Goal: Information Seeking & Learning: Learn about a topic

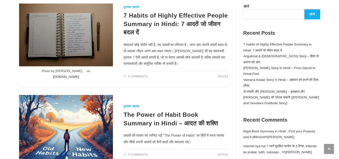
scroll to position [75, 0]
click at [163, 61] on p "सफलता कोई संयोग नहीं है, यह आदतों का परिणाम है। अगर आप अपनी आदतें बदल लें, तो आ…" at bounding box center [175, 53] width 104 height 25
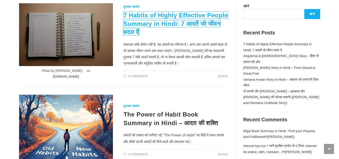
click at [138, 21] on link "7 Habits of Highly Effective People Summary in Hindi: 7 आदतें जो जीवन बदल दें" at bounding box center [175, 24] width 104 height 24
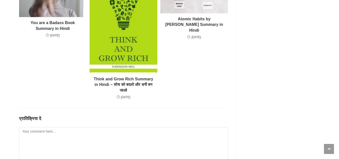
scroll to position [2081, 0]
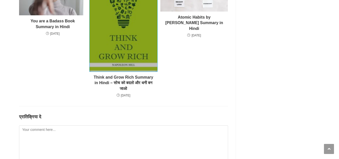
click at [114, 71] on img at bounding box center [123, 18] width 67 height 105
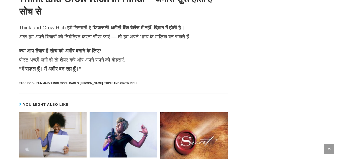
scroll to position [1479, 0]
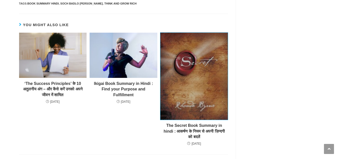
click at [185, 88] on img at bounding box center [193, 76] width 67 height 87
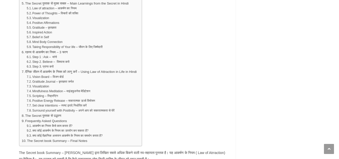
scroll to position [451, 0]
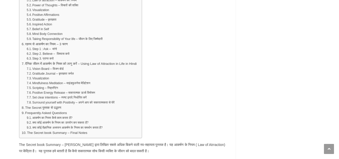
click at [87, 86] on li "Scripting – स्क्रिप्टिंग" at bounding box center [82, 87] width 110 height 5
click at [102, 94] on li "Positive Energy Release – सकारात्मक ऊर्जा विमोचन" at bounding box center [82, 92] width 110 height 5
click at [105, 97] on li "Set clear intentions – स्पष्ट इरादे निर्धारित करें" at bounding box center [82, 97] width 110 height 5
click at [136, 127] on li "क्या कोई वैज्ञानिक अध्ययन आकर्षण के नियम का समर्थन करता है?" at bounding box center [82, 127] width 110 height 5
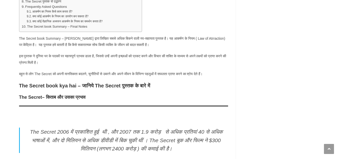
scroll to position [602, 0]
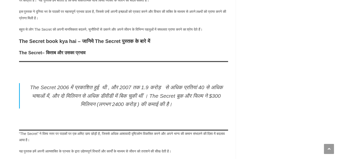
click at [63, 64] on figure "The Secret 2006 में प्रकाशित हुई थी , और 2007 तक 1.9 करोड़ से अधिक प्रतियां 40 …" at bounding box center [123, 95] width 209 height 69
click at [87, 87] on p "The Secret 2006 में प्रकाशित हुई थी , और 2007 तक 1.9 करोड़ से अधिक प्रतियां 40 …" at bounding box center [126, 95] width 203 height 25
click at [158, 93] on p "The Secret 2006 में प्रकाशित हुई थी , और 2007 तक 1.9 करोड़ से अधिक प्रतियां 40 …" at bounding box center [126, 95] width 203 height 25
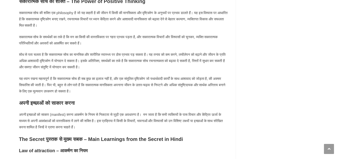
scroll to position [1103, 0]
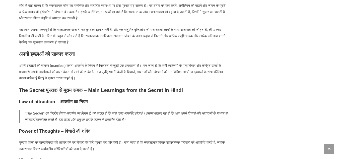
click at [135, 68] on p "अपनी इच्छाओं को साकार (manifest) करना आकर्षण के नियम से निकटता से जुड़ी एक अवधा…" at bounding box center [123, 71] width 209 height 19
click at [175, 68] on p "अपनी इच्छाओं को साकार (manifest) करना आकर्षण के नियम से निकटता से जुड़ी एक अवधा…" at bounding box center [123, 71] width 209 height 19
click at [39, 75] on p "अपनी इच्छाओं को साकार (manifest) करना आकर्षण के नियम से निकटता से जुड़ी एक अवधा…" at bounding box center [123, 71] width 209 height 19
click at [69, 74] on p "अपनी इच्छाओं को साकार (manifest) करना आकर्षण के नियम से निकटता से जुड़ी एक अवधा…" at bounding box center [123, 71] width 209 height 19
click at [76, 72] on p "अपनी इच्छाओं को साकार (manifest) करना आकर्षण के नियम से निकटता से जुड़ी एक अवधा…" at bounding box center [123, 71] width 209 height 19
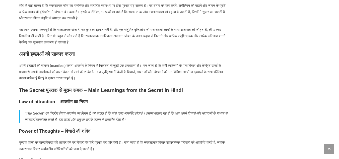
click at [103, 74] on p "अपनी इच्छाओं को साकार (manifest) करना आकर्षण के नियम से निकटता से जुड़ी एक अवधा…" at bounding box center [123, 71] width 209 height 19
click at [114, 77] on p "अपनी इच्छाओं को साकार (manifest) करना आकर्षण के नियम से निकटता से जुड़ी एक अवधा…" at bounding box center [123, 71] width 209 height 19
click at [141, 81] on p "अपनी इच्छाओं को साकार (manifest) करना आकर्षण के नियम से निकटता से जुड़ी एक अवधा…" at bounding box center [123, 71] width 209 height 19
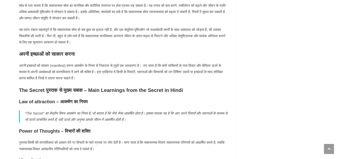
click at [66, 81] on p "अपनी इच्छाओं को साकार (manifest) करना आकर्षण के नियम से निकटता से जुड़ी एक अवधा…" at bounding box center [123, 71] width 209 height 19
click at [82, 81] on p "अपनी इच्छाओं को साकार (manifest) करना आकर्षण के नियम से निकटता से जुड़ी एक अवधा…" at bounding box center [123, 71] width 209 height 19
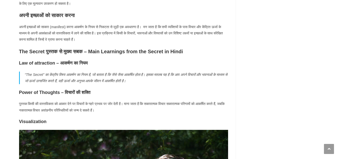
scroll to position [1153, 0]
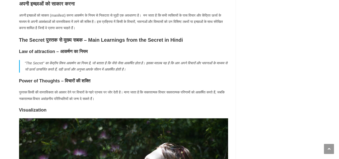
click at [27, 64] on p "“The Secret” का केंद्रीय विषय आकर्षण का नियम है, जो बताता है कि जैसे जैसा आकर्ष…" at bounding box center [126, 66] width 203 height 13
click at [53, 69] on p "“The Secret” का केंद्रीय विषय आकर्षण का नियम है, जो बताता है कि जैसे जैसा आकर्ष…" at bounding box center [126, 66] width 203 height 13
click at [36, 69] on p "“The Secret” का केंद्रीय विषय आकर्षण का नियम है, जो बताता है कि जैसे जैसा आकर्ष…" at bounding box center [126, 66] width 203 height 13
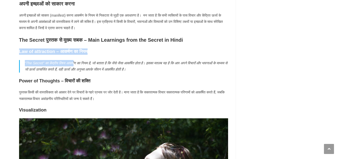
drag, startPoint x: 19, startPoint y: 51, endPoint x: 78, endPoint y: 55, distance: 58.8
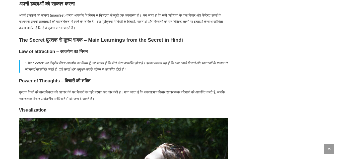
click at [102, 66] on p "“The Secret” का केंद्रीय विषय आकर्षण का नियम है, जो बताता है कि जैसे जैसा आकर्ष…" at bounding box center [126, 66] width 203 height 13
click at [26, 64] on p "“The Secret” का केंद्रीय विषय आकर्षण का नियम है, जो बताता है कि जैसे जैसा आकर्ष…" at bounding box center [126, 66] width 203 height 13
click at [28, 79] on h3 "Power of Thoughts – विचारों की शक्ति" at bounding box center [123, 81] width 209 height 6
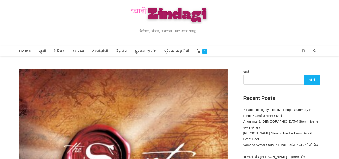
scroll to position [0, 0]
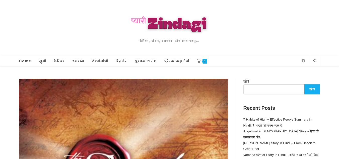
click at [235, 60] on div "Home ख़ुशी कैरियर स्वास्थ्य टेक्नोलॉजी बिज़नेस पुस्तक सारांश प्रेरक कहानियाँ 0 N…" at bounding box center [169, 61] width 301 height 10
click at [320, 61] on div "Home ख़ुशी कैरियर स्वास्थ्य टेक्नोलॉजी बिज़नेस पुस्तक सारांश प्रेरक कहानियाँ 0 N…" at bounding box center [169, 61] width 339 height 10
click at [314, 59] on icon "Search website" at bounding box center [314, 60] width 3 height 3
click at [295, 75] on input "Insert search query" at bounding box center [287, 75] width 58 height 10
click at [44, 58] on link "ख़ुशी" at bounding box center [42, 61] width 15 height 10
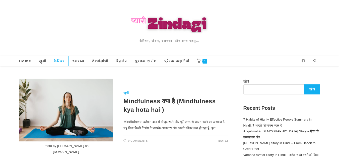
click at [54, 60] on link "कैरियर" at bounding box center [59, 61] width 19 height 10
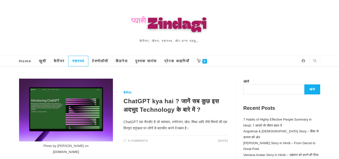
click at [84, 61] on span "स्वास्थ्य" at bounding box center [78, 61] width 12 height 4
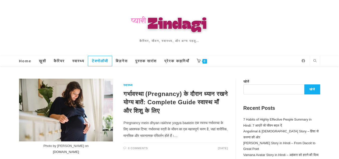
click at [97, 58] on link "टेक्नोलॉजी" at bounding box center [100, 61] width 24 height 10
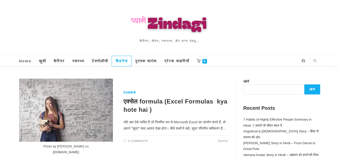
click at [131, 63] on link "बिज़नेस" at bounding box center [122, 61] width 20 height 10
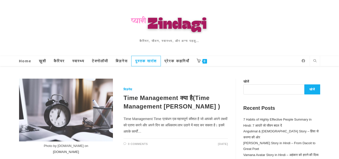
click at [146, 60] on span "पुस्तक सारांश" at bounding box center [146, 61] width 22 height 4
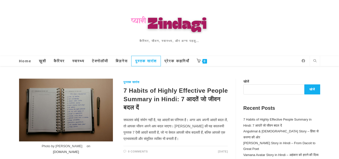
click at [157, 62] on span "पुस्तक सारांश" at bounding box center [146, 61] width 22 height 4
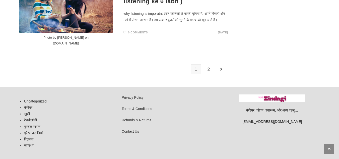
scroll to position [1038, 0]
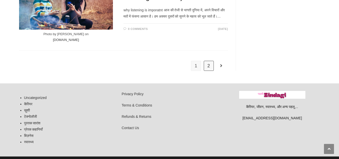
click at [208, 61] on link "2" at bounding box center [209, 66] width 10 height 10
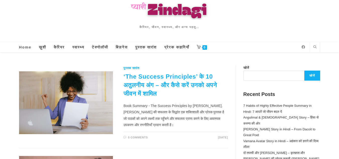
scroll to position [25, 0]
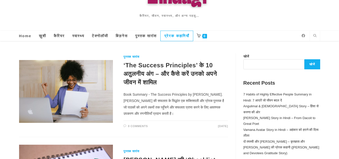
click at [178, 34] on span "प्रेरक कहानियाँ" at bounding box center [176, 36] width 25 height 4
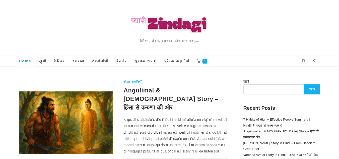
click at [25, 62] on span "Home" at bounding box center [25, 61] width 13 height 4
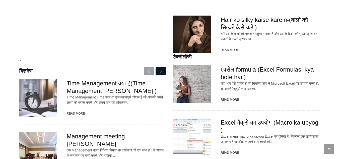
scroll to position [627, 0]
